Goal: Transaction & Acquisition: Subscribe to service/newsletter

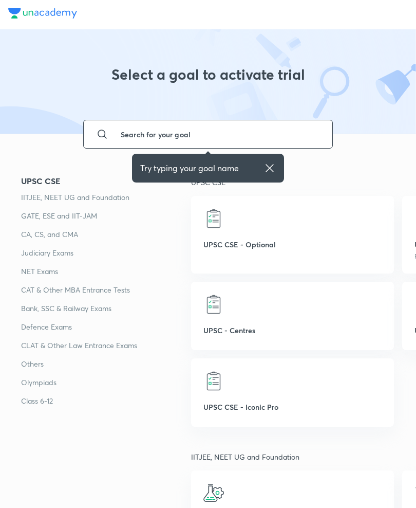
click at [259, 321] on div "UPSC - Centres" at bounding box center [292, 316] width 202 height 68
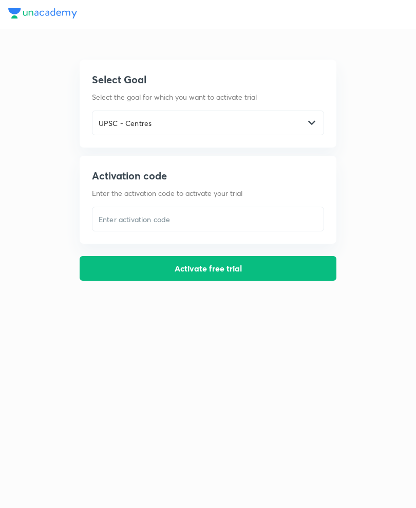
click at [223, 226] on input "text" at bounding box center [207, 219] width 231 height 21
click at [219, 213] on input "text" at bounding box center [207, 219] width 231 height 21
click at [197, 229] on input "text" at bounding box center [207, 219] width 231 height 21
click at [198, 231] on div "​" at bounding box center [208, 219] width 232 height 25
click at [219, 272] on button "Activate free trial" at bounding box center [208, 268] width 257 height 25
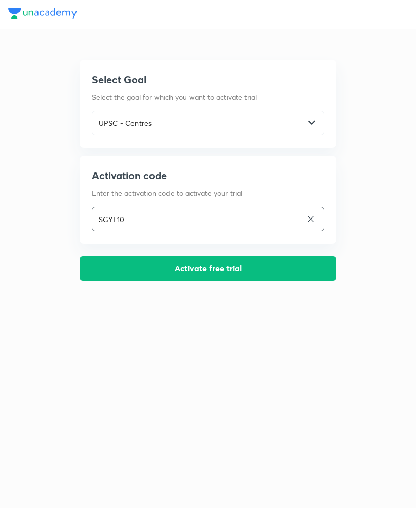
click at [189, 271] on button "Activate free trial" at bounding box center [208, 268] width 257 height 25
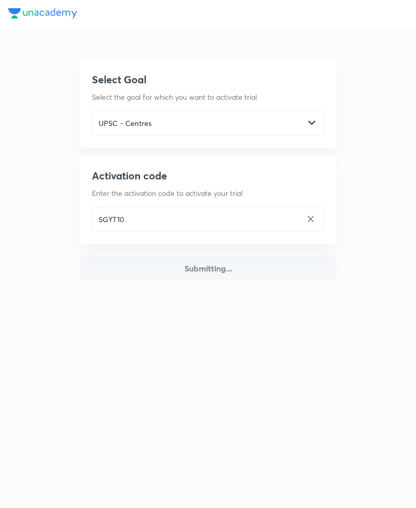
click at [189, 271] on button "Submitting..." at bounding box center [208, 268] width 257 height 25
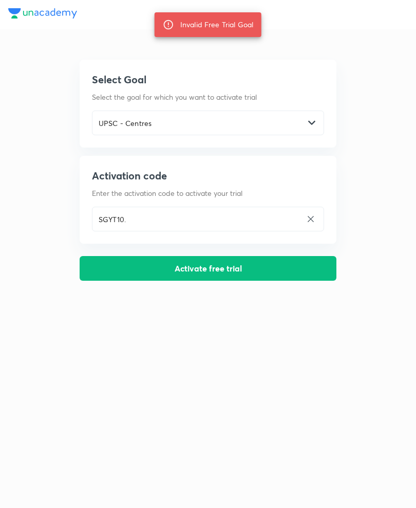
click at [178, 217] on input "SGYT10." at bounding box center [197, 219] width 210 height 21
type input "SGYT10"
click at [214, 263] on button "Activate free trial" at bounding box center [208, 268] width 257 height 25
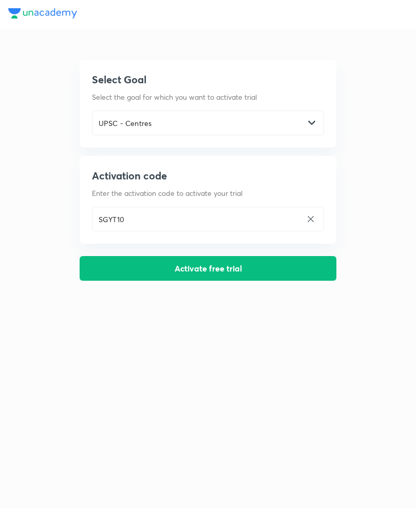
click at [227, 267] on button "Activate free trial" at bounding box center [208, 268] width 257 height 25
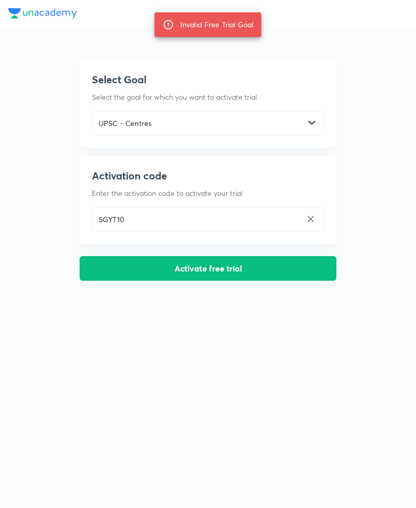
click at [226, 260] on button "Activate free trial" at bounding box center [208, 268] width 257 height 25
click at [192, 123] on input "UPSC - Centres" at bounding box center [198, 123] width 212 height 21
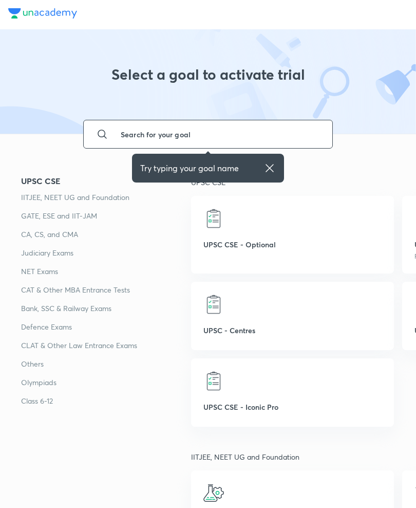
click at [251, 237] on div "UPSC CSE - Optional" at bounding box center [292, 235] width 202 height 78
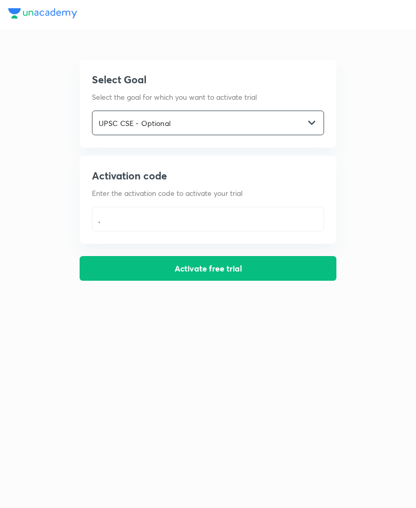
type input ","
type input "UPSC CSE - Optional"
click at [154, 220] on input "," at bounding box center [197, 219] width 210 height 21
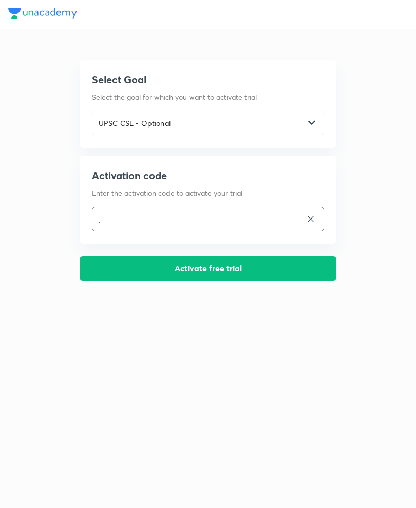
type input ","
click at [117, 221] on input "S Gyt 10" at bounding box center [197, 219] width 210 height 21
type input "S Gyt 10"
click at [352, 163] on div "Select Goal Select the goal for which you want to activate trial UPSC CSE - Opt…" at bounding box center [208, 140] width 416 height 280
click at [249, 227] on input "S Gyt 10" at bounding box center [197, 219] width 210 height 21
